Goal: Transaction & Acquisition: Purchase product/service

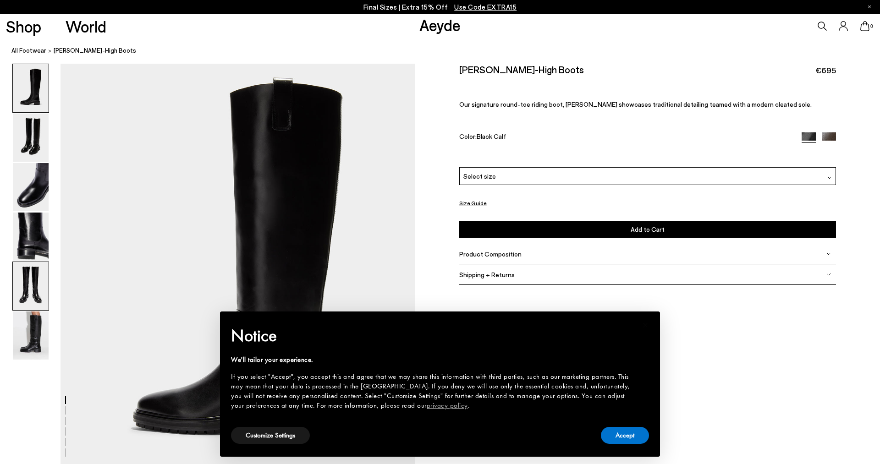
click at [32, 281] on img at bounding box center [31, 286] width 36 height 48
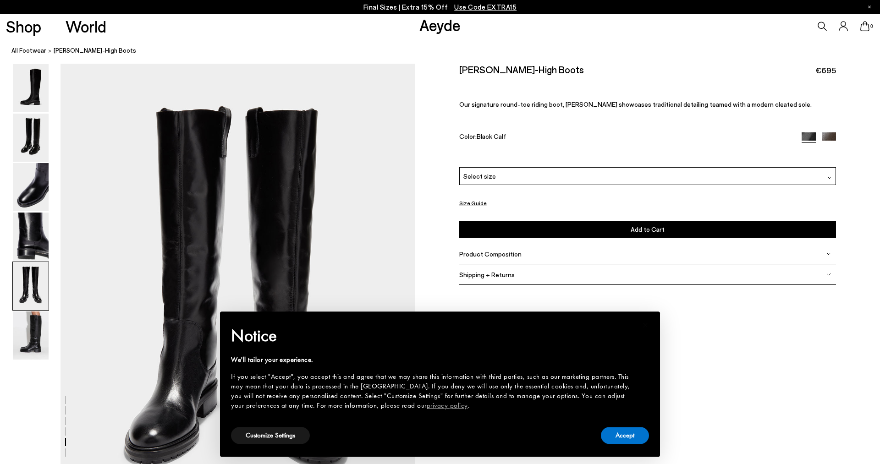
scroll to position [1825, 0]
click at [635, 434] on button "Accept" at bounding box center [625, 435] width 48 height 17
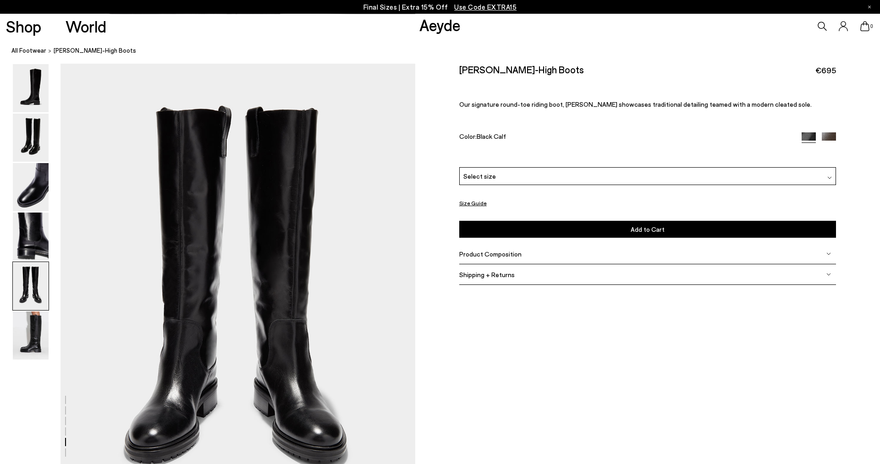
click at [501, 175] on div "Select size" at bounding box center [647, 176] width 377 height 18
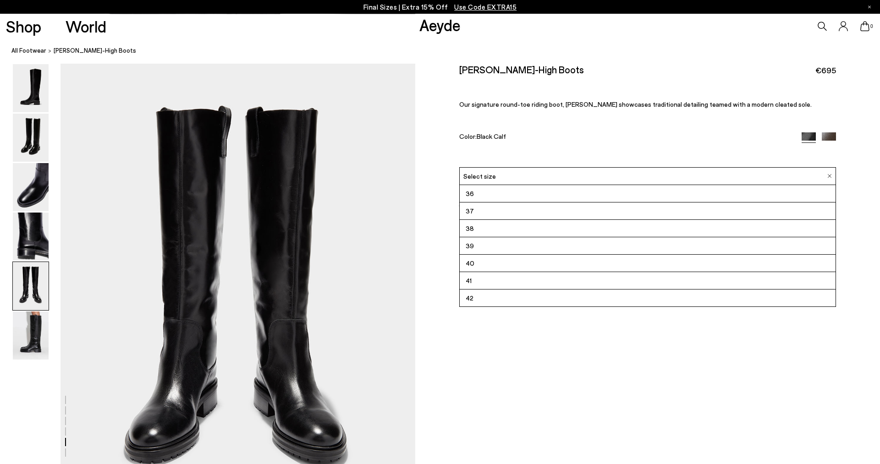
click at [475, 282] on li "41" at bounding box center [647, 280] width 376 height 17
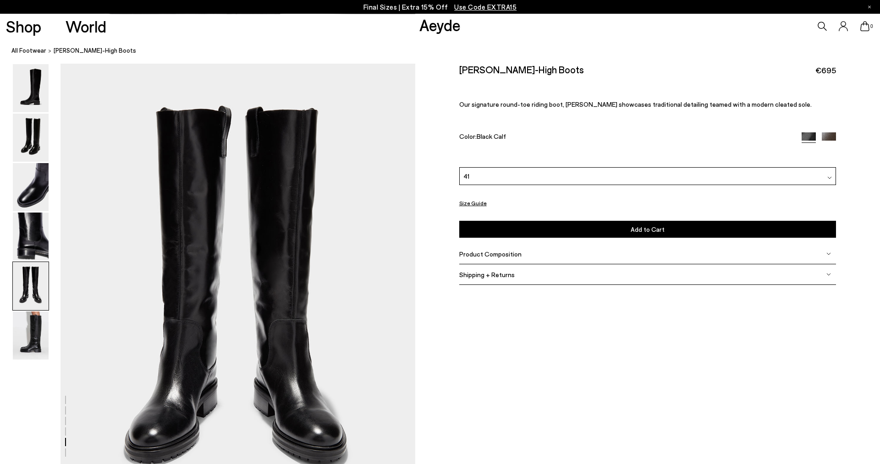
click at [475, 254] on span "Product Composition" at bounding box center [490, 254] width 62 height 8
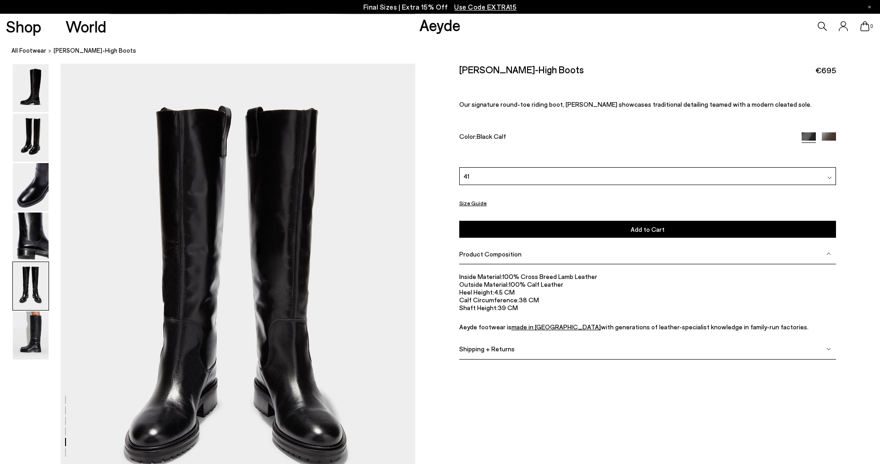
click at [827, 135] on img at bounding box center [828, 139] width 14 height 14
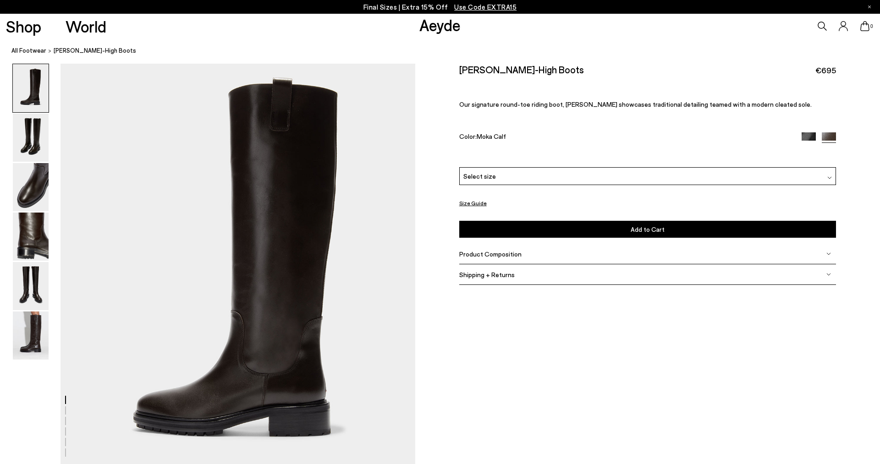
click at [809, 139] on img at bounding box center [808, 139] width 14 height 14
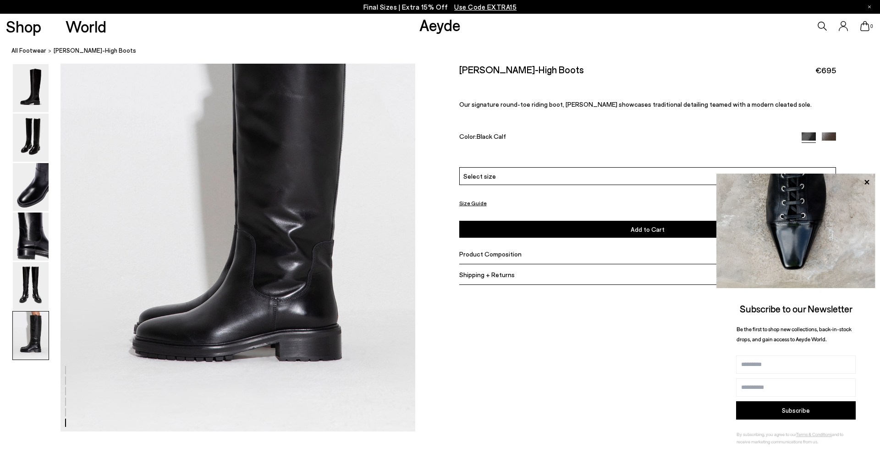
scroll to position [2089, 0]
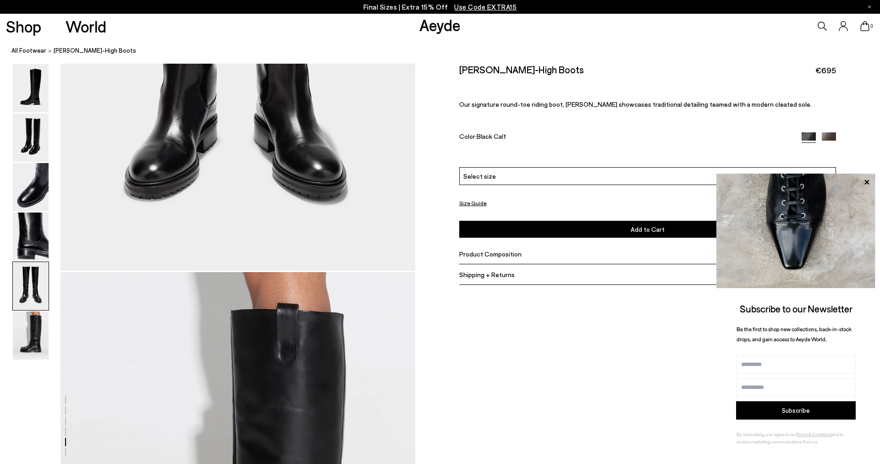
click at [510, 183] on div "Select size" at bounding box center [647, 176] width 377 height 18
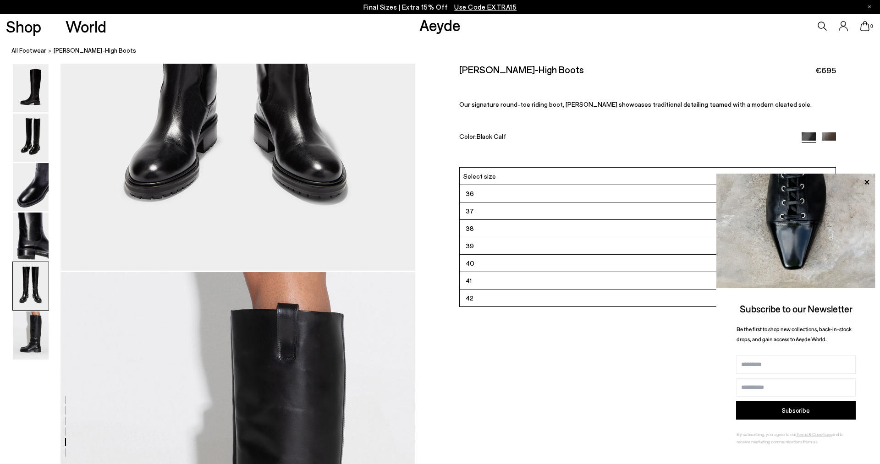
click at [501, 283] on li "41" at bounding box center [647, 280] width 376 height 17
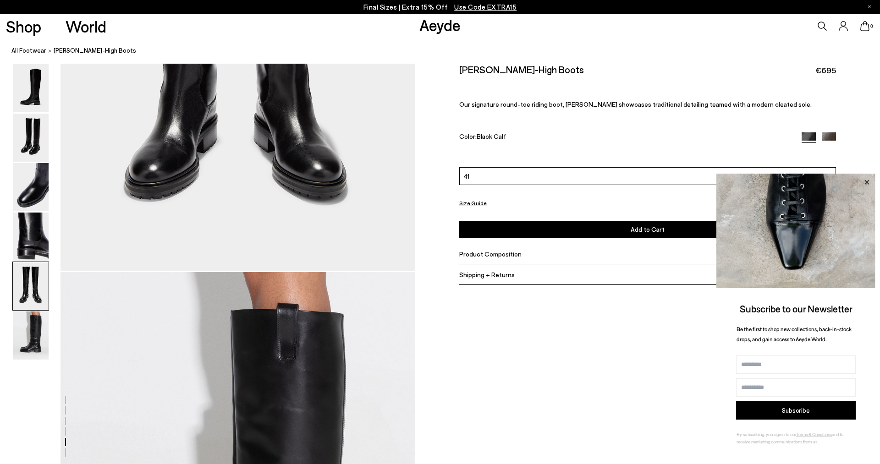
click at [866, 181] on icon at bounding box center [866, 182] width 12 height 12
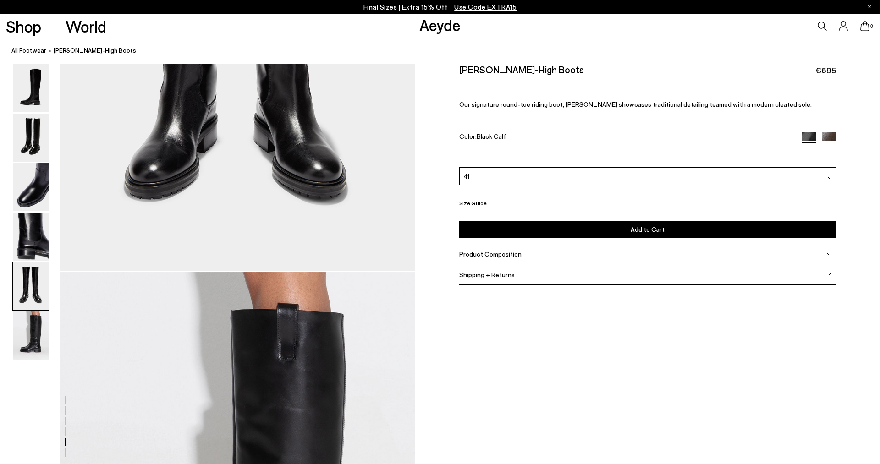
click at [471, 204] on button "Size Guide" at bounding box center [472, 202] width 27 height 11
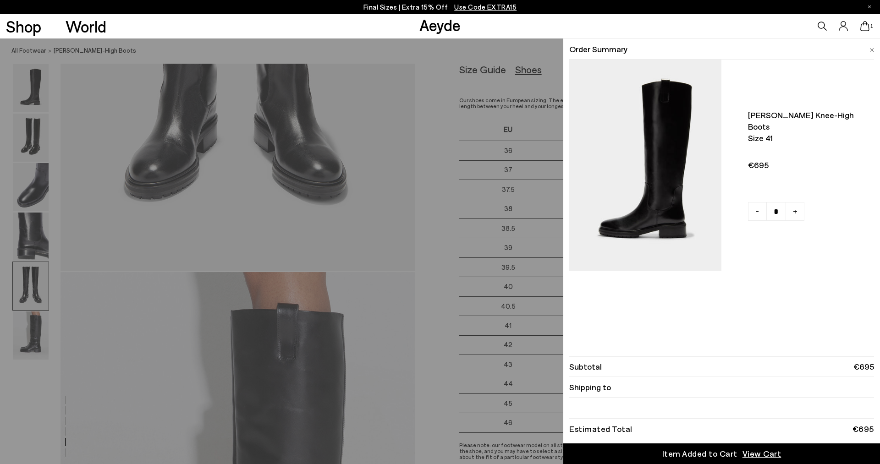
click at [756, 321] on ul "[PERSON_NAME] knee-high boots Size 41 - +" at bounding box center [721, 198] width 305 height 277
click at [862, 26] on icon at bounding box center [864, 26] width 9 height 10
